Goal: Check status

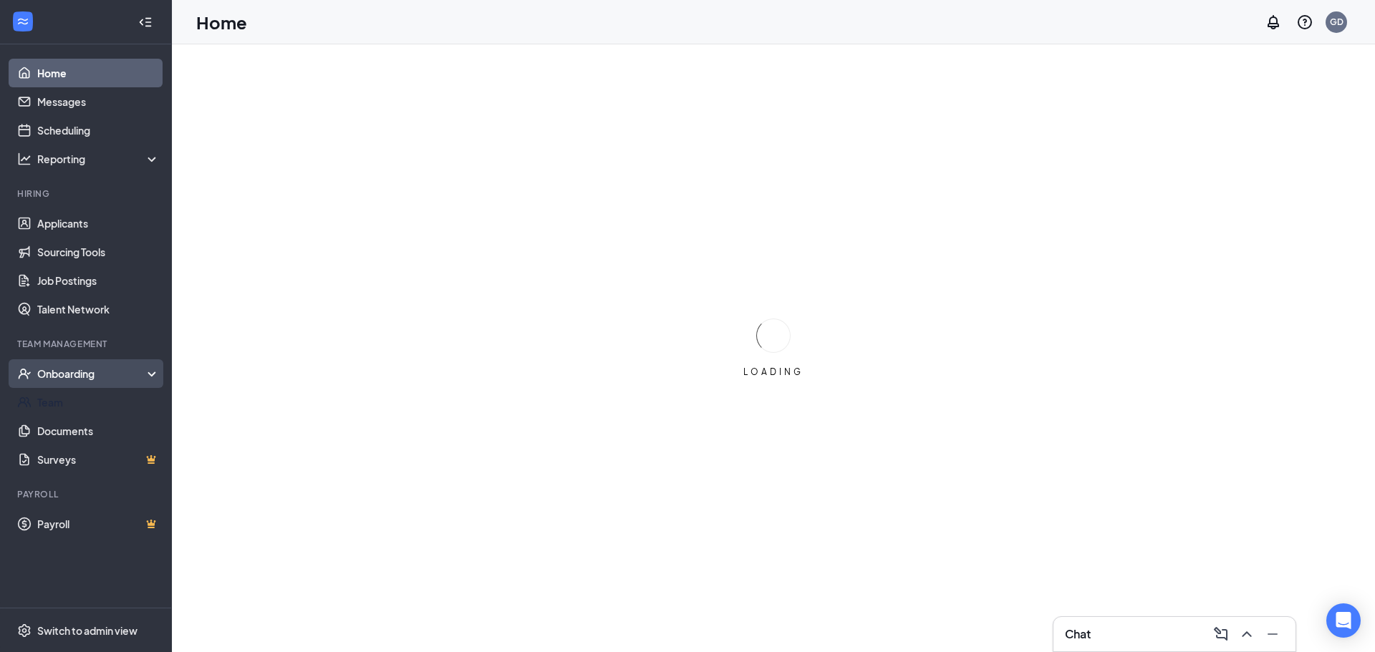
click at [56, 383] on div "Onboarding" at bounding box center [86, 374] width 172 height 29
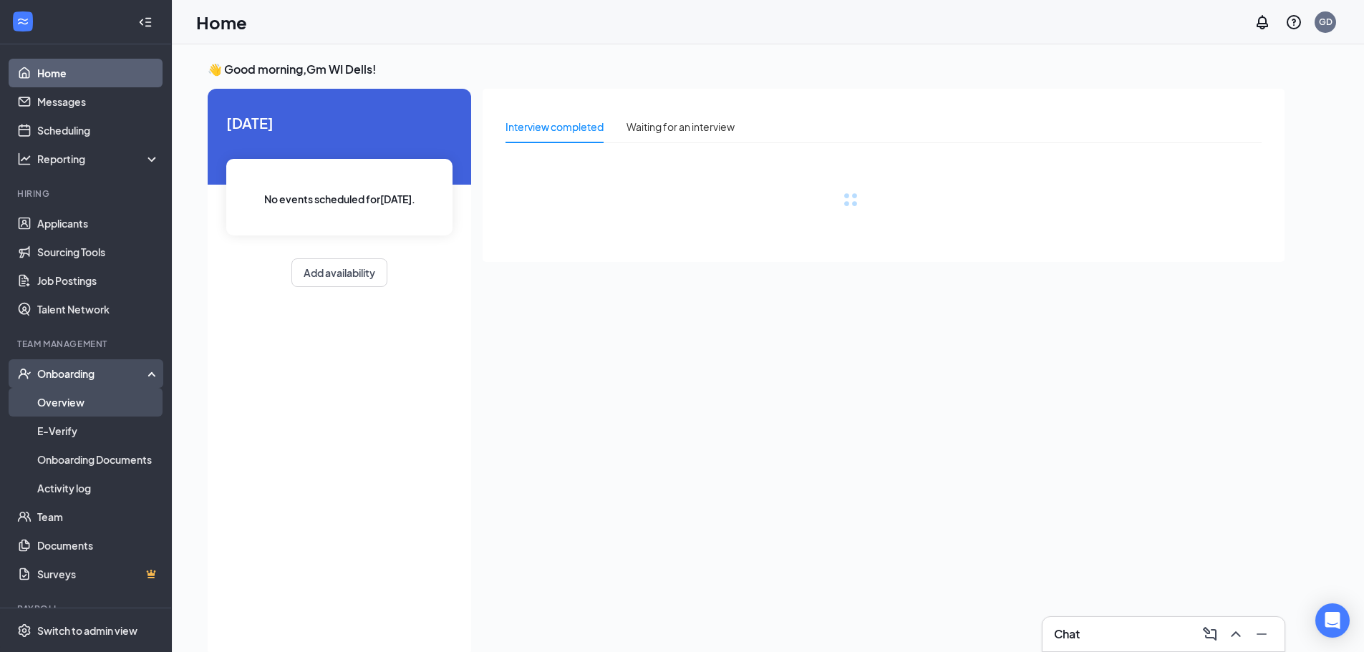
click at [57, 397] on link "Overview" at bounding box center [98, 402] width 122 height 29
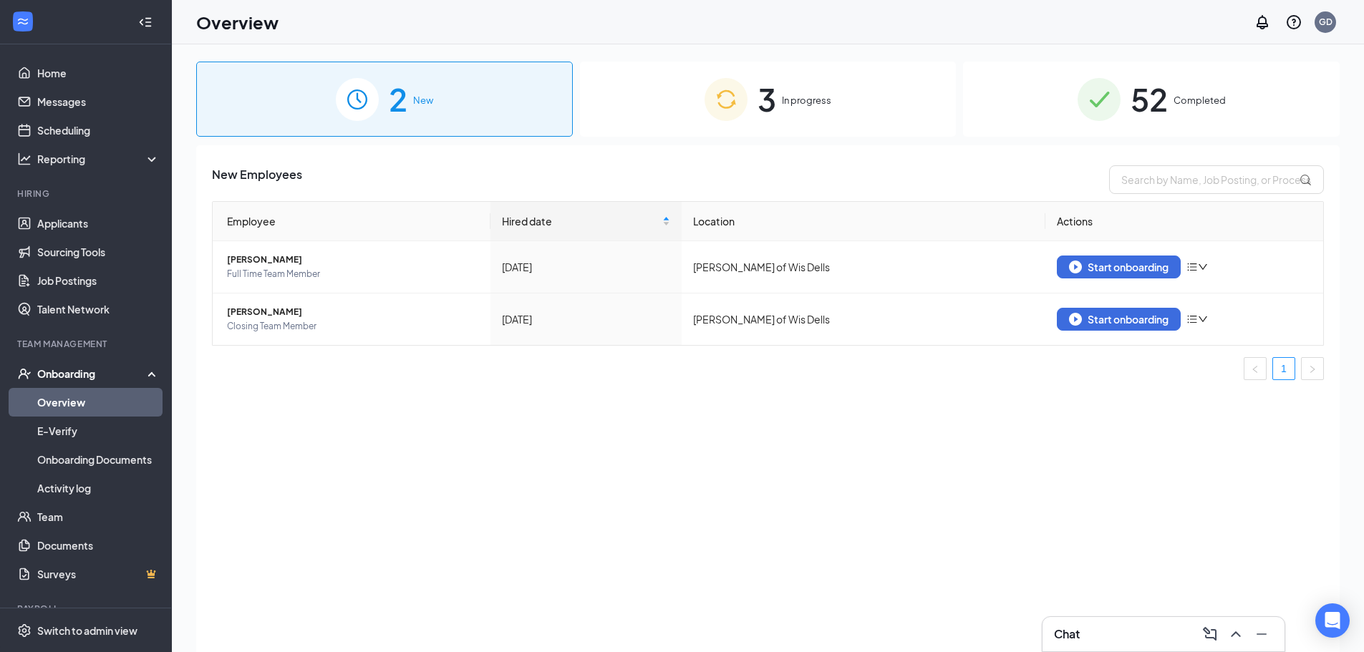
click at [1126, 98] on div "52 Completed" at bounding box center [1151, 99] width 377 height 75
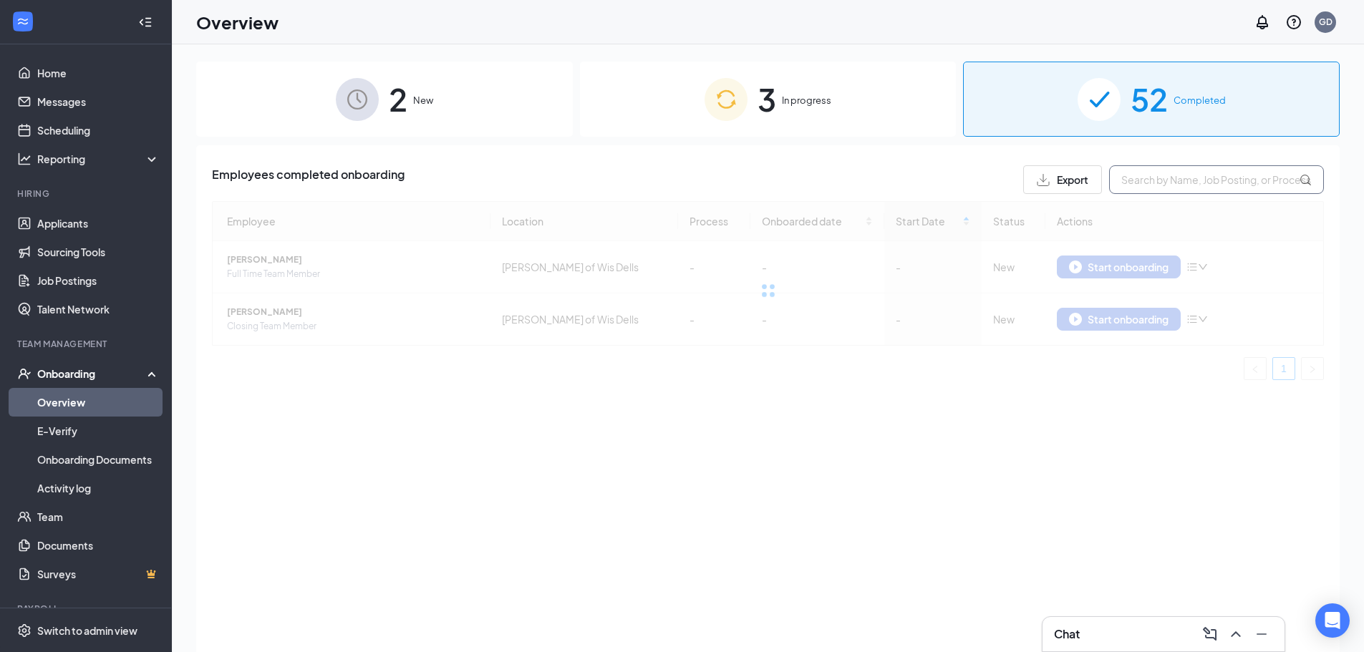
click at [1189, 187] on input "text" at bounding box center [1216, 179] width 215 height 29
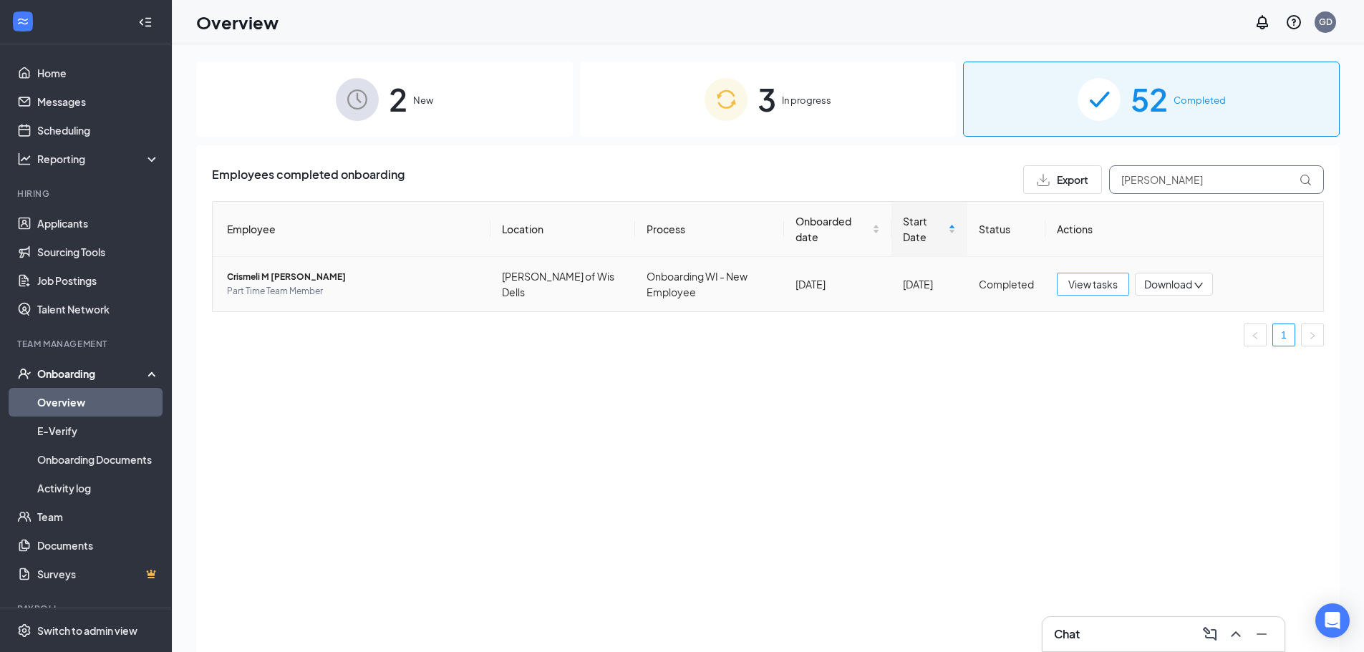
type input "[PERSON_NAME]"
click at [1088, 286] on span "View tasks" at bounding box center [1093, 284] width 49 height 16
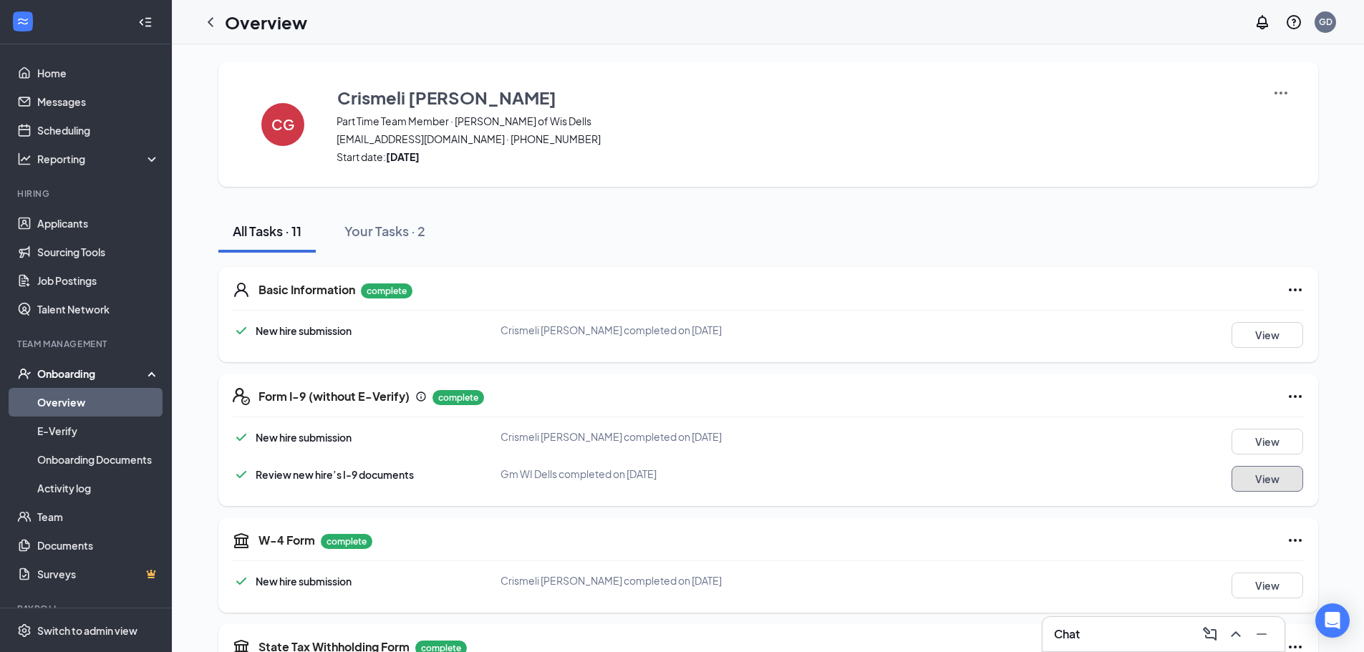
click at [1261, 481] on button "View" at bounding box center [1268, 479] width 72 height 26
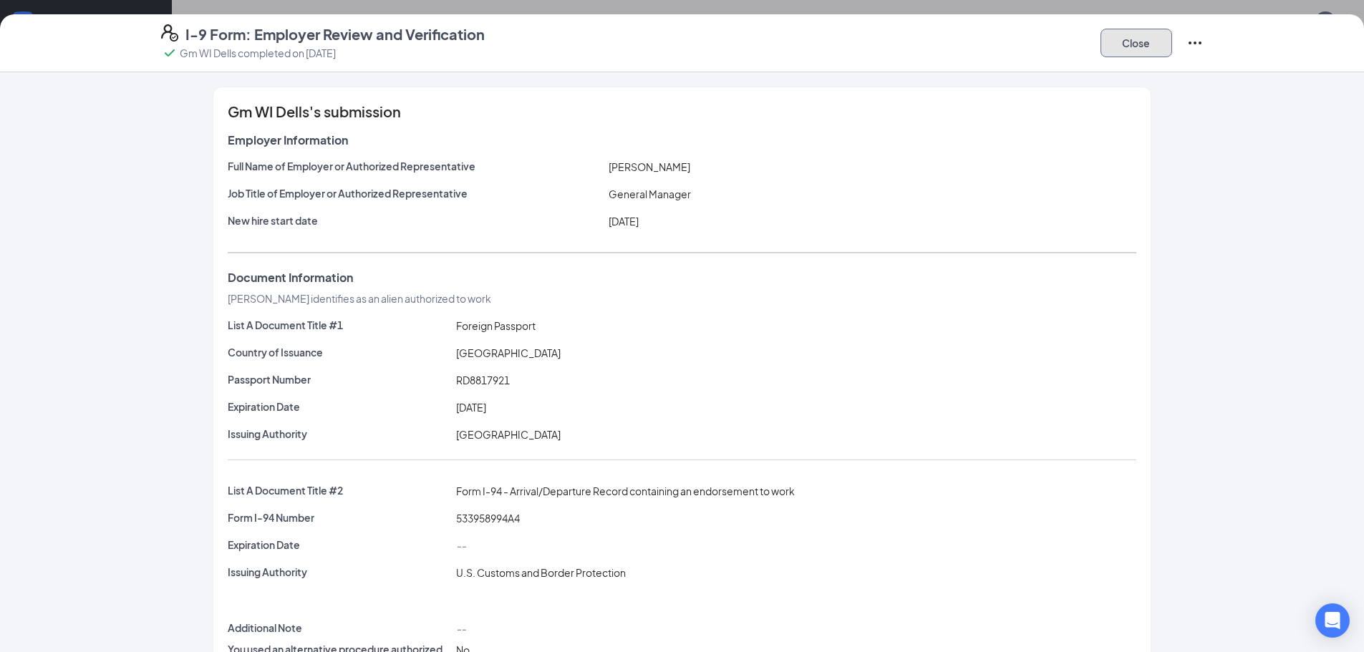
click at [1136, 43] on button "Close" at bounding box center [1137, 43] width 72 height 29
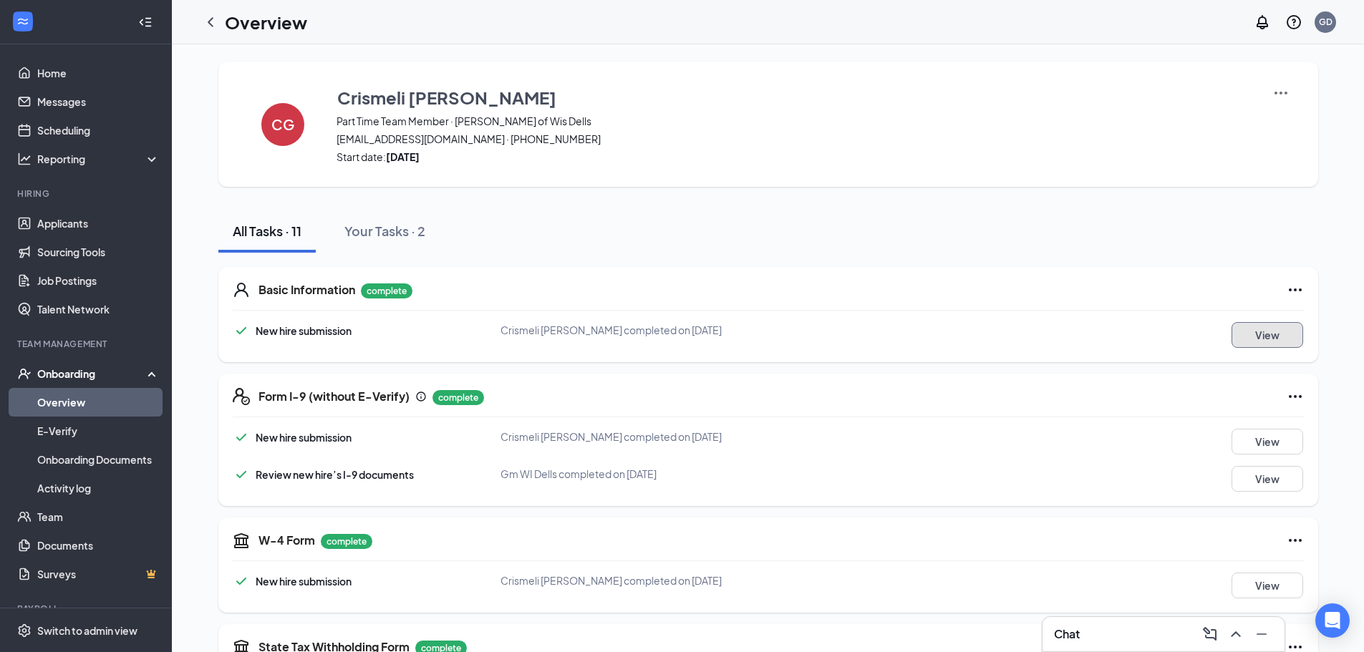
click at [1271, 330] on button "View" at bounding box center [1268, 335] width 72 height 26
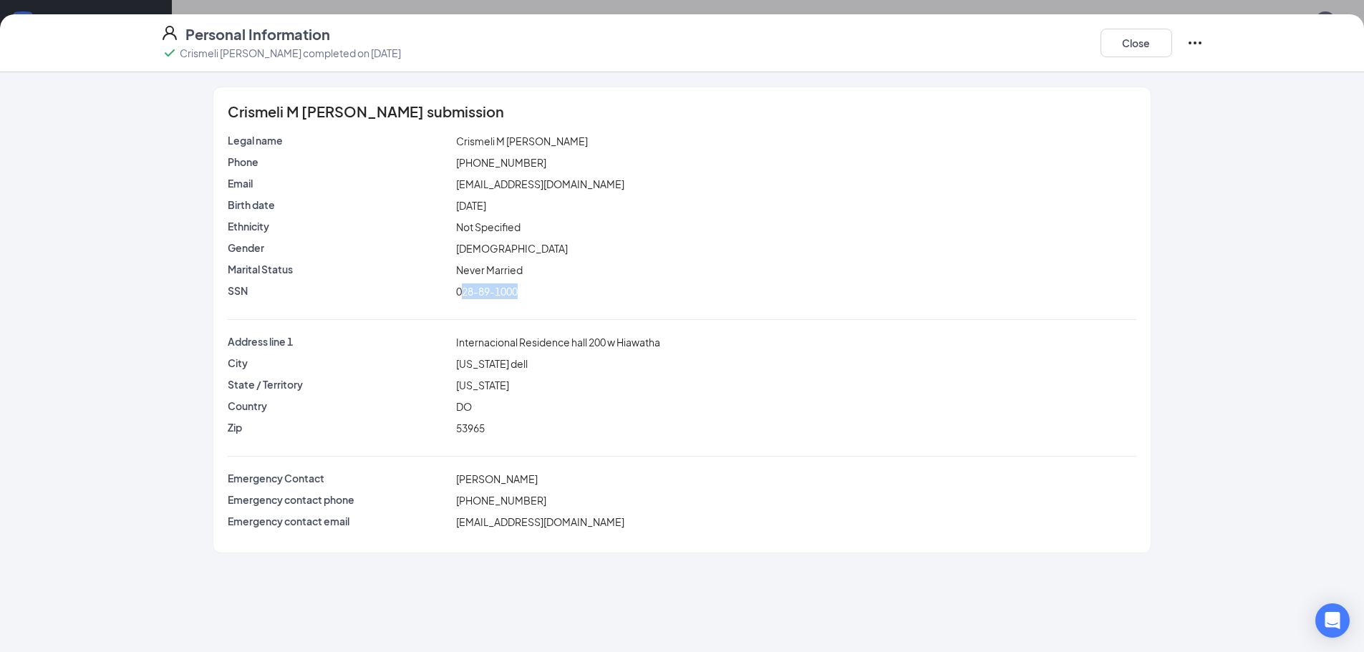
drag, startPoint x: 463, startPoint y: 290, endPoint x: 542, endPoint y: 293, distance: 78.8
click at [542, 293] on div "028-89-1000" at bounding box center [795, 292] width 685 height 16
click at [550, 293] on div "028-89-1000" at bounding box center [795, 292] width 685 height 16
drag, startPoint x: 459, startPoint y: 289, endPoint x: 546, endPoint y: 289, distance: 86.7
click at [546, 289] on div "028-89-1000" at bounding box center [795, 292] width 685 height 16
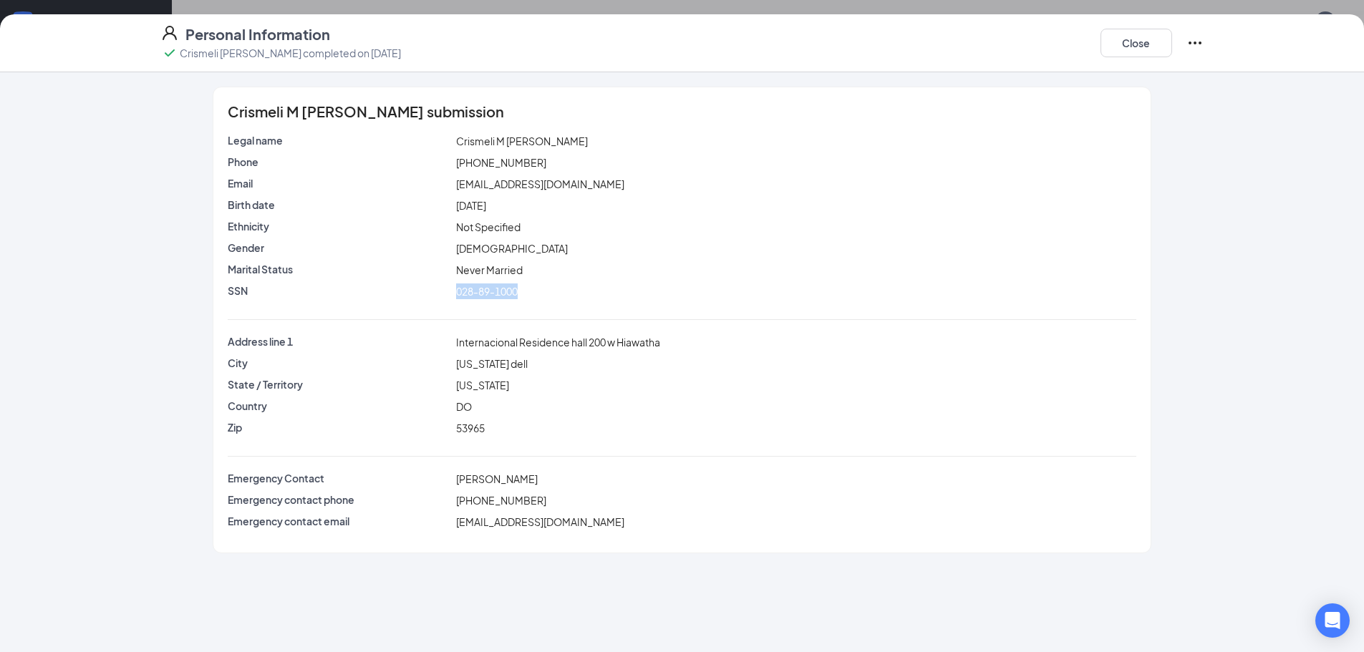
click at [546, 289] on div "028-89-1000" at bounding box center [795, 292] width 685 height 16
drag, startPoint x: 466, startPoint y: 285, endPoint x: 535, endPoint y: 289, distance: 69.6
click at [534, 289] on div "028-89-1000" at bounding box center [795, 292] width 685 height 16
click at [572, 289] on div "028-89-1000" at bounding box center [795, 292] width 685 height 16
drag, startPoint x: 458, startPoint y: 289, endPoint x: 531, endPoint y: 285, distance: 73.2
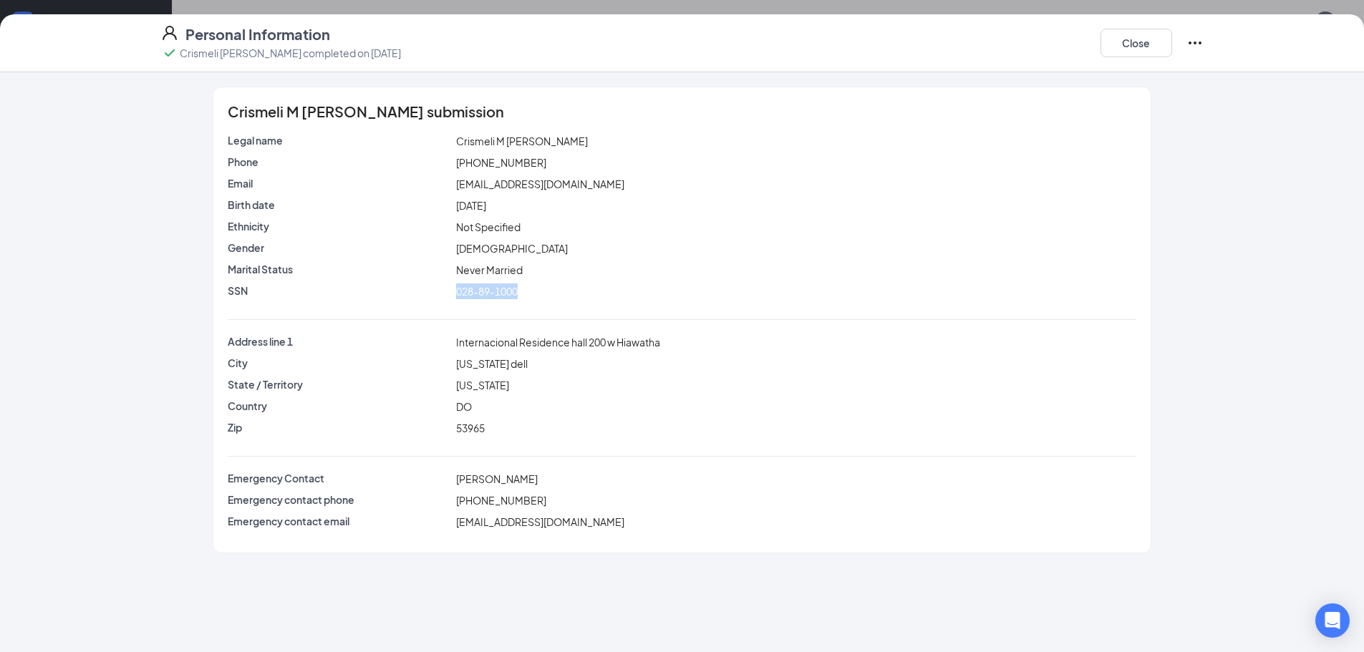
click at [531, 285] on div "028-89-1000" at bounding box center [795, 292] width 685 height 16
click at [1139, 46] on button "Close" at bounding box center [1137, 43] width 72 height 29
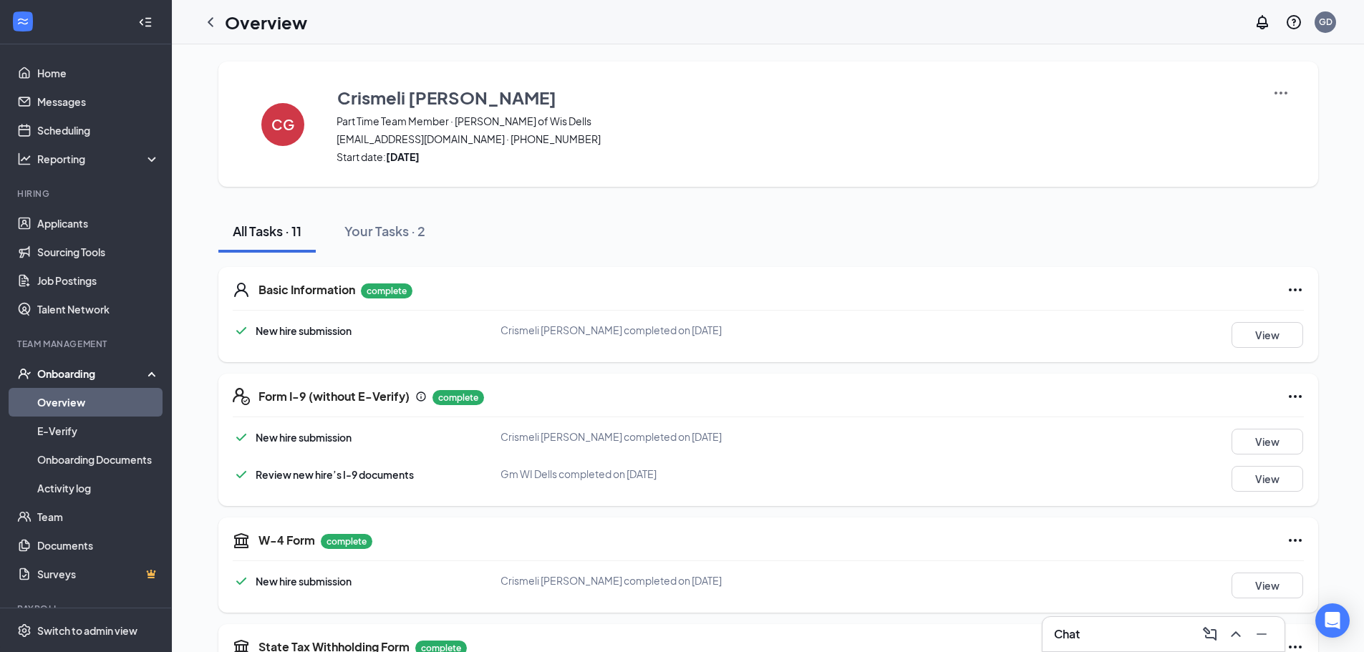
click at [216, 21] on icon "ChevronLeft" at bounding box center [210, 22] width 17 height 17
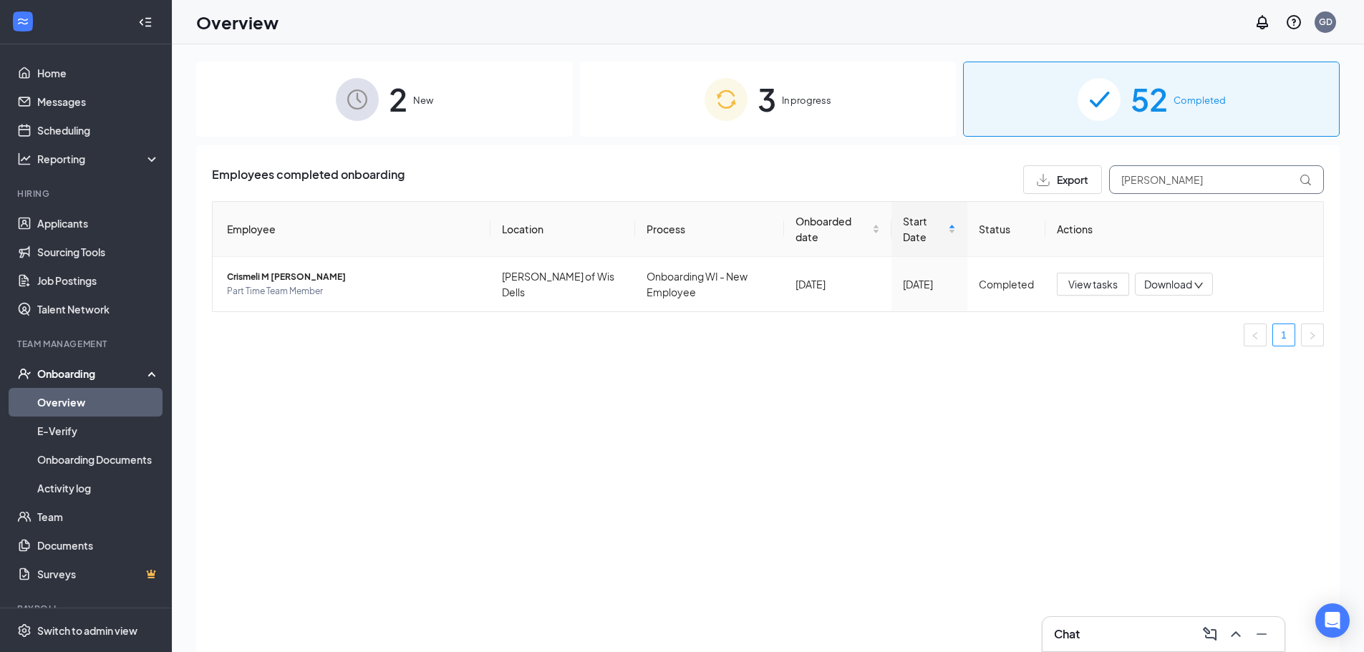
drag, startPoint x: 1152, startPoint y: 183, endPoint x: 1074, endPoint y: 185, distance: 78.1
click at [1074, 185] on div "Export [PERSON_NAME]" at bounding box center [1173, 179] width 301 height 29
type input "n"
drag, startPoint x: 1241, startPoint y: 184, endPoint x: 919, endPoint y: 187, distance: 322.3
click at [963, 183] on div "Employees completed onboarding Export n" at bounding box center [768, 179] width 1112 height 29
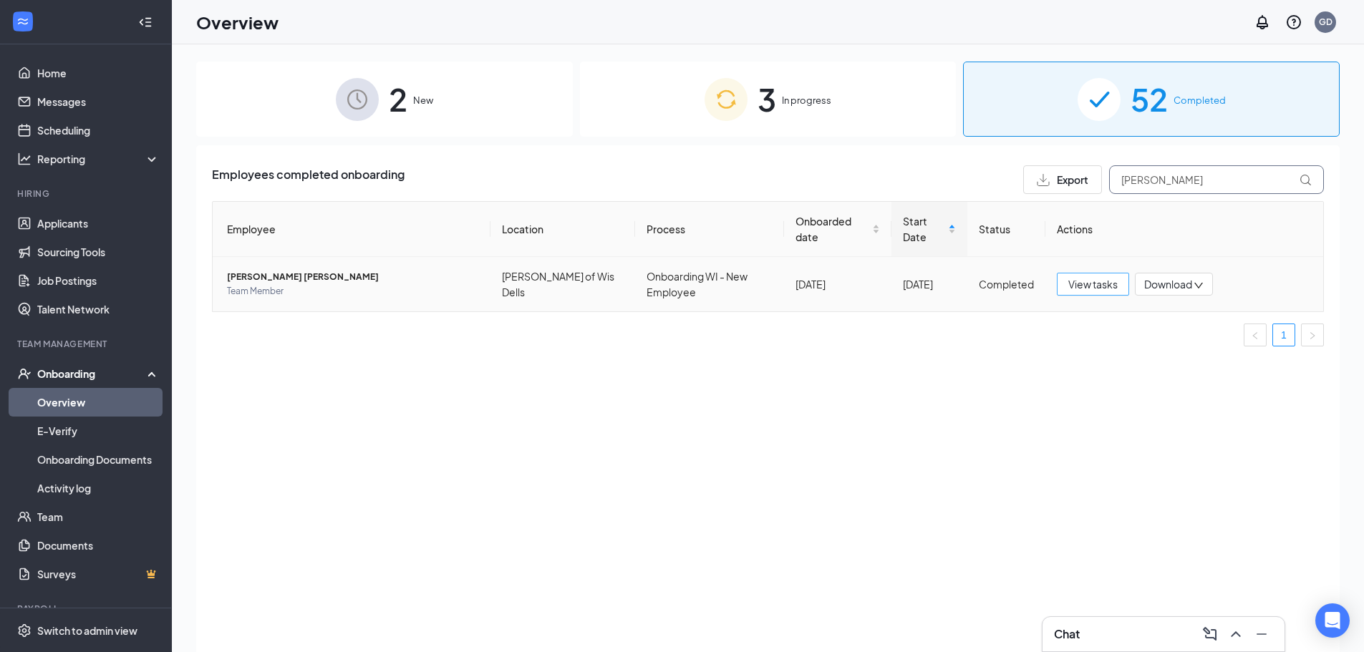
type input "[PERSON_NAME]"
click at [1112, 289] on span "View tasks" at bounding box center [1093, 284] width 49 height 16
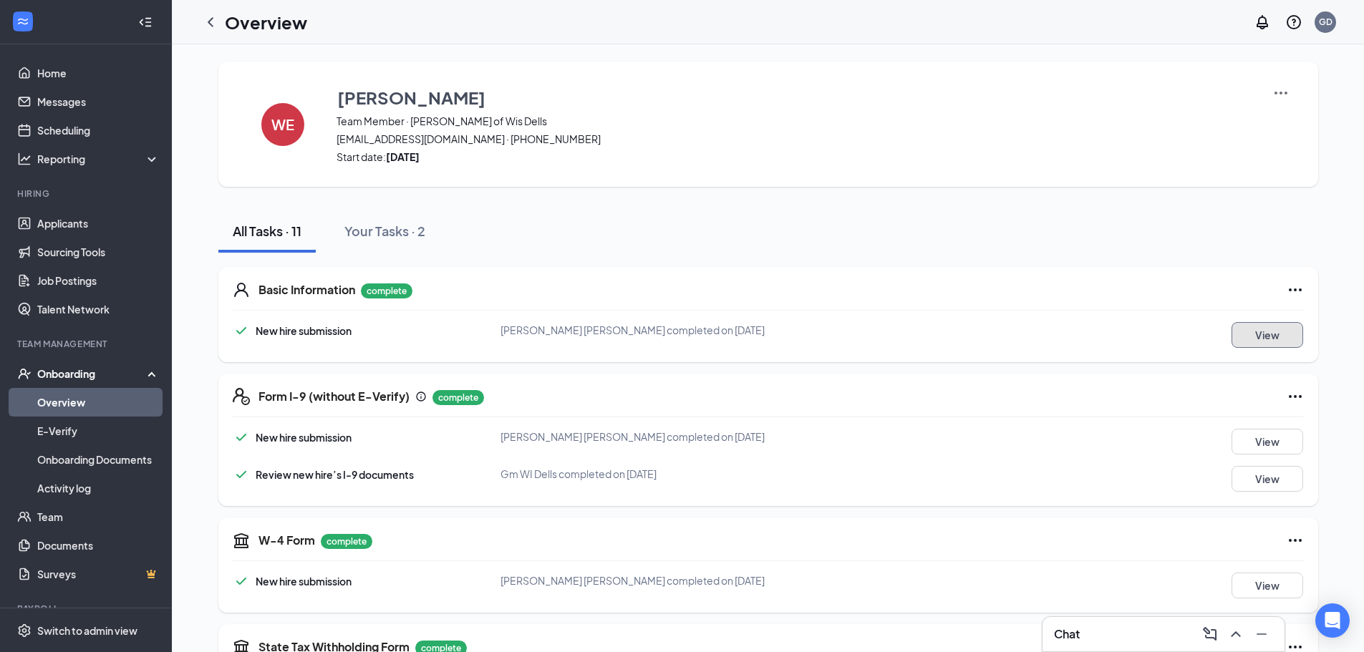
click at [1258, 336] on button "View" at bounding box center [1268, 335] width 72 height 26
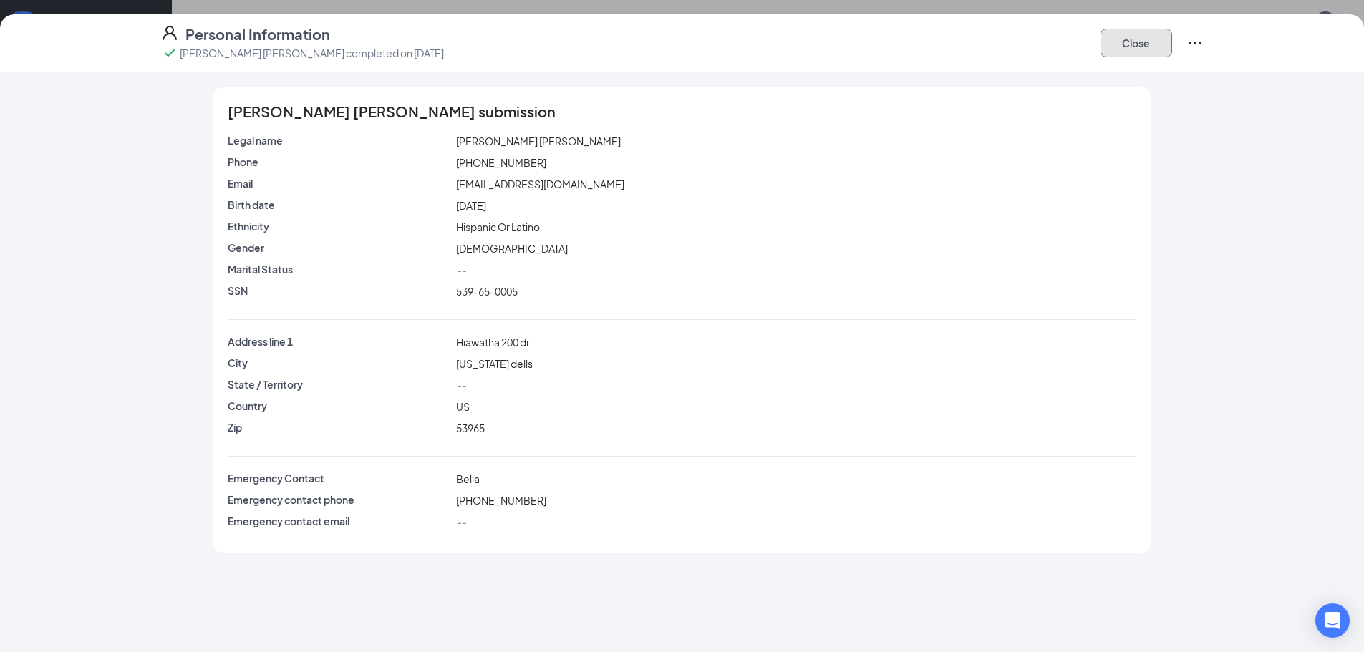
click at [1140, 47] on button "Close" at bounding box center [1137, 43] width 72 height 29
